Goal: Transaction & Acquisition: Purchase product/service

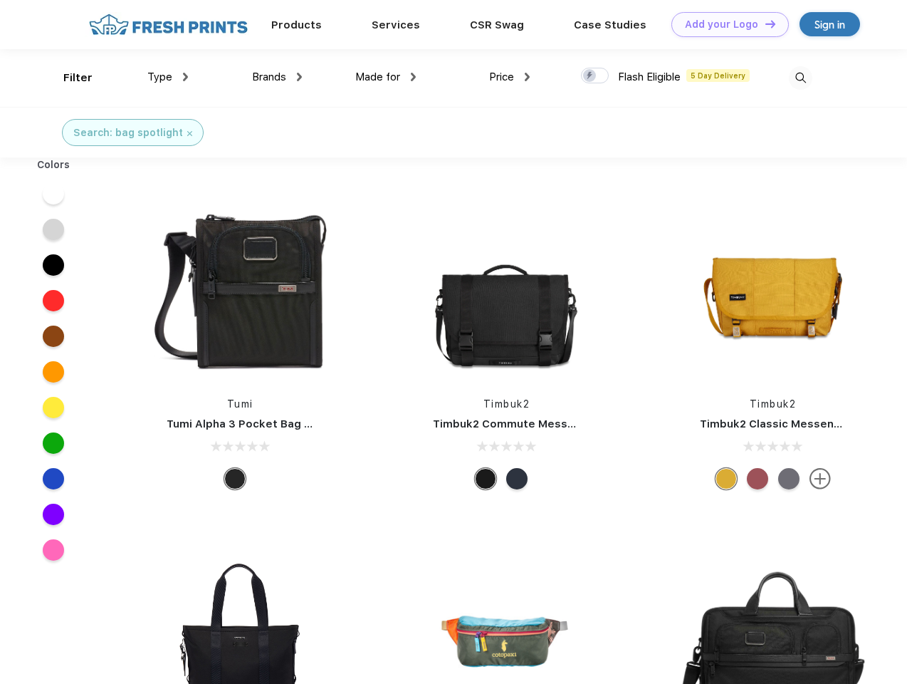
scroll to position [1, 0]
click at [725, 24] on link "Add your Logo Design Tool" at bounding box center [730, 24] width 117 height 25
click at [0, 0] on div "Design Tool" at bounding box center [0, 0] width 0 height 0
click at [764, 23] on link "Add your Logo Design Tool" at bounding box center [730, 24] width 117 height 25
click at [68, 78] on div "Filter" at bounding box center [77, 78] width 29 height 16
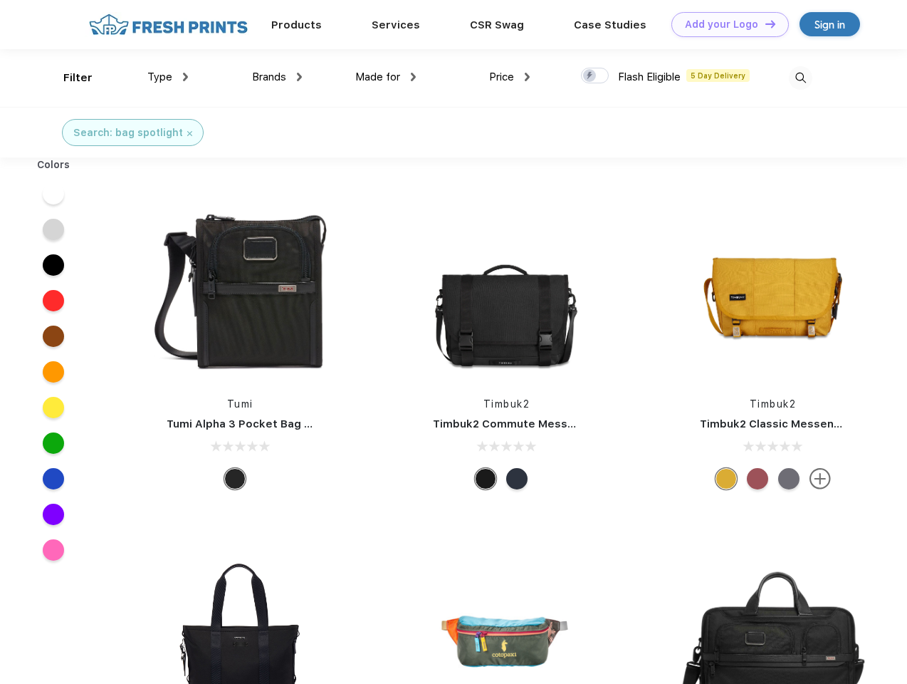
click at [168, 77] on span "Type" at bounding box center [159, 76] width 25 height 13
click at [277, 77] on span "Brands" at bounding box center [269, 76] width 34 height 13
click at [386, 77] on span "Made for" at bounding box center [377, 76] width 45 height 13
click at [510, 77] on span "Price" at bounding box center [501, 76] width 25 height 13
click at [595, 76] on div at bounding box center [595, 76] width 28 height 16
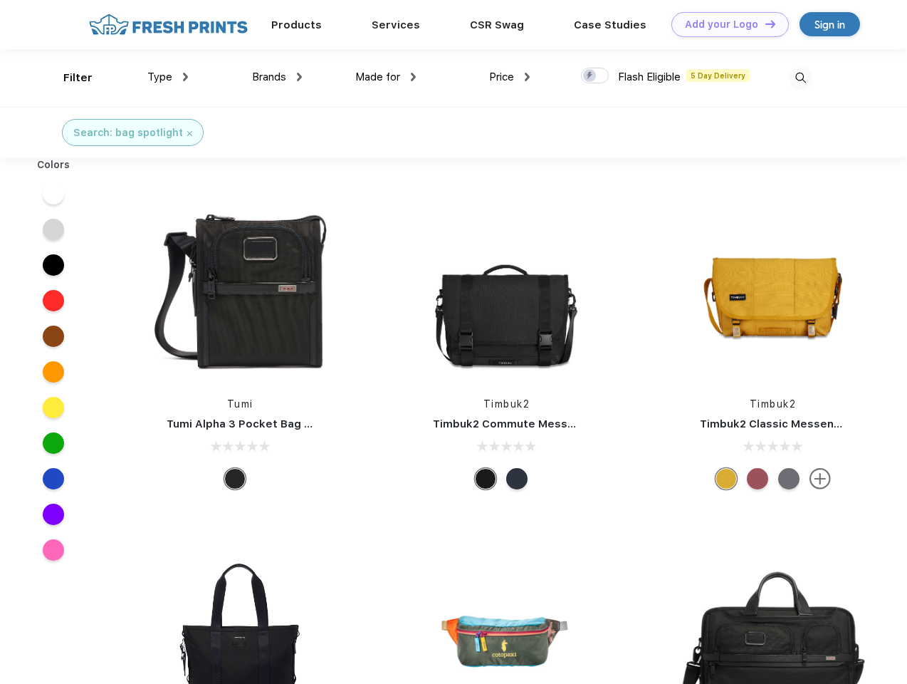
click at [590, 76] on input "checkbox" at bounding box center [585, 71] width 9 height 9
click at [800, 78] on img at bounding box center [800, 77] width 23 height 23
